Goal: Task Accomplishment & Management: Manage account settings

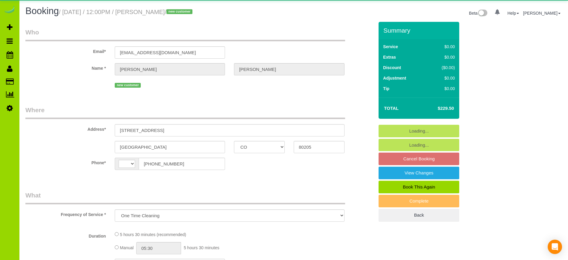
select select "CO"
select select "number:69"
select select "number:4"
select select "number:13"
select select "object:1135"
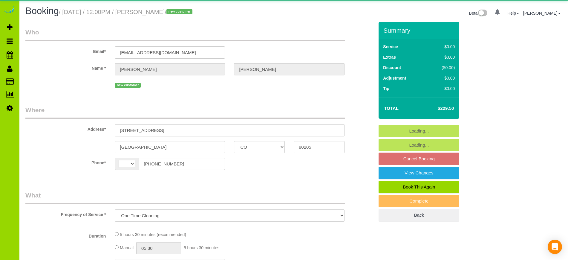
select select "string:[GEOGRAPHIC_DATA]"
select select "spot1"
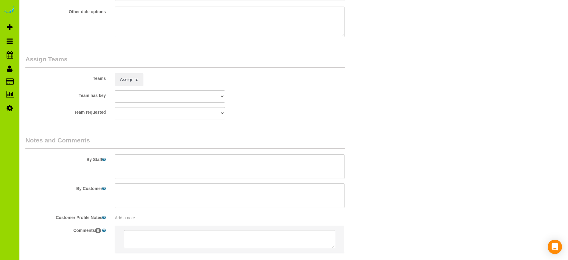
scroll to position [810, 0]
click at [128, 159] on textarea at bounding box center [230, 167] width 230 height 25
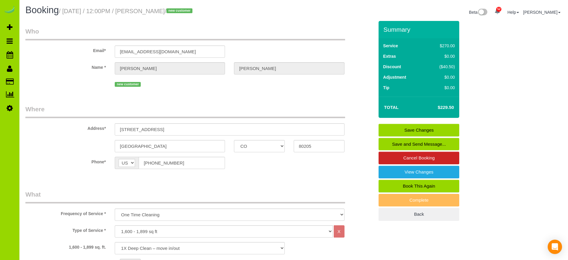
scroll to position [0, 0]
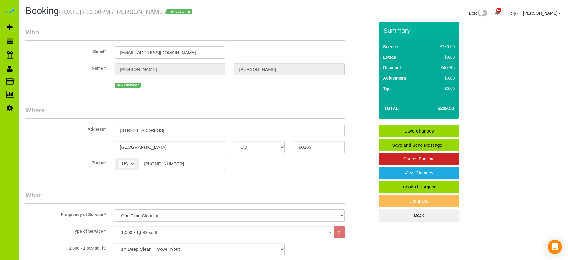
drag, startPoint x: 162, startPoint y: 129, endPoint x: 108, endPoint y: 130, distance: 54.7
click at [108, 130] on div "Address* [STREET_ADDRESS]" at bounding box center [200, 121] width 358 height 31
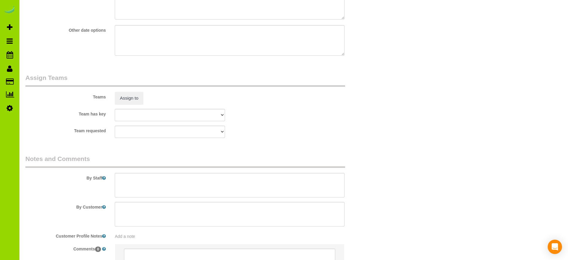
scroll to position [793, 0]
click at [150, 177] on textarea at bounding box center [230, 184] width 230 height 25
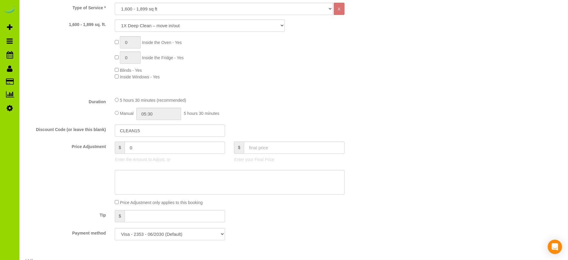
scroll to position [195, 0]
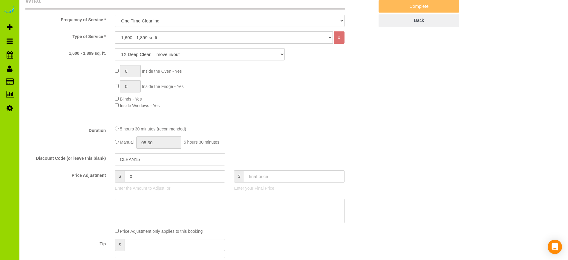
type textarea "- Est 5.5 hours. ($20 extra paid to team on bonus line) Thank you."
click at [161, 142] on input "05:30" at bounding box center [158, 142] width 45 height 12
type input "02:30"
click at [148, 155] on li "02:30" at bounding box center [152, 153] width 27 height 8
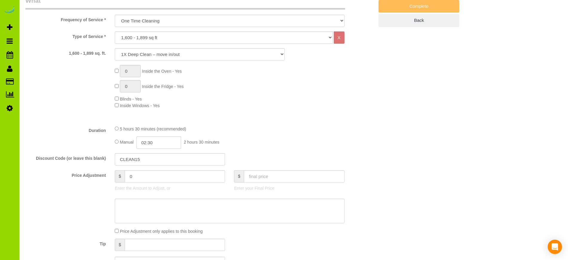
select select "spot6"
click at [160, 141] on input "02:30" at bounding box center [158, 142] width 45 height 12
type input "02:"
select select "spot11"
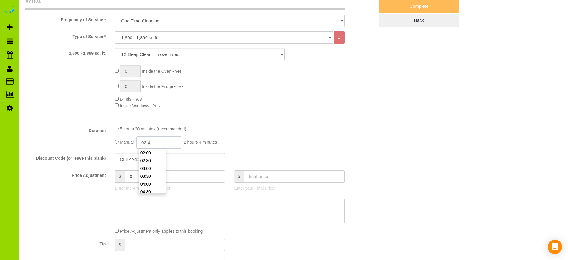
type input "02:45"
select select "spot16"
select select "spot21"
select select "spot26"
type input "02:45"
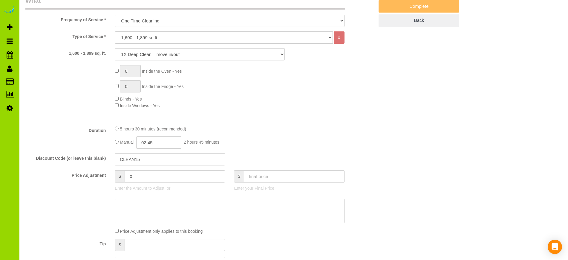
click at [319, 135] on div "5 hours 30 minutes (recommended) Manual 02:45 2 hours 45 minutes" at bounding box center [229, 136] width 239 height 23
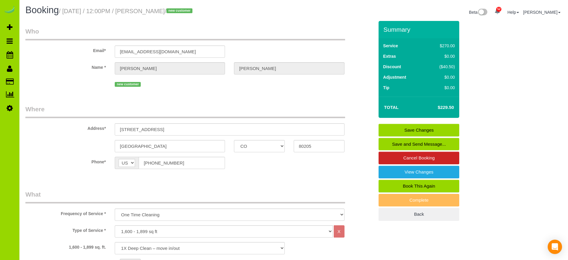
scroll to position [0, 0]
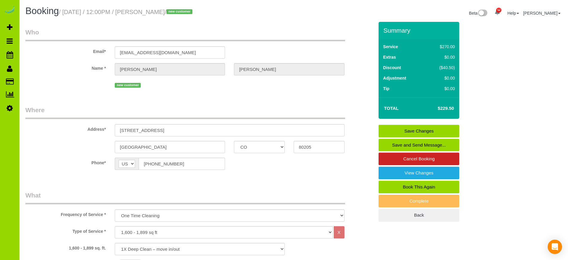
click at [416, 130] on link "Save Changes" at bounding box center [419, 131] width 81 height 13
